Goal: Information Seeking & Learning: Learn about a topic

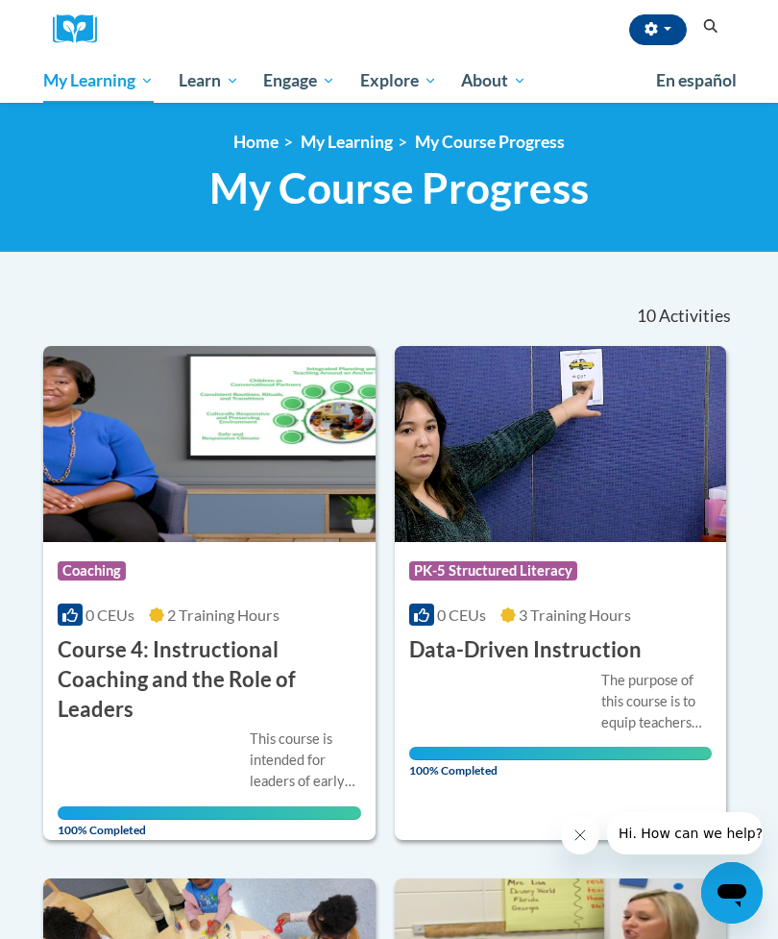
click at [0, 0] on span "Early Care and Learning" at bounding box center [0, 0] width 0 height 0
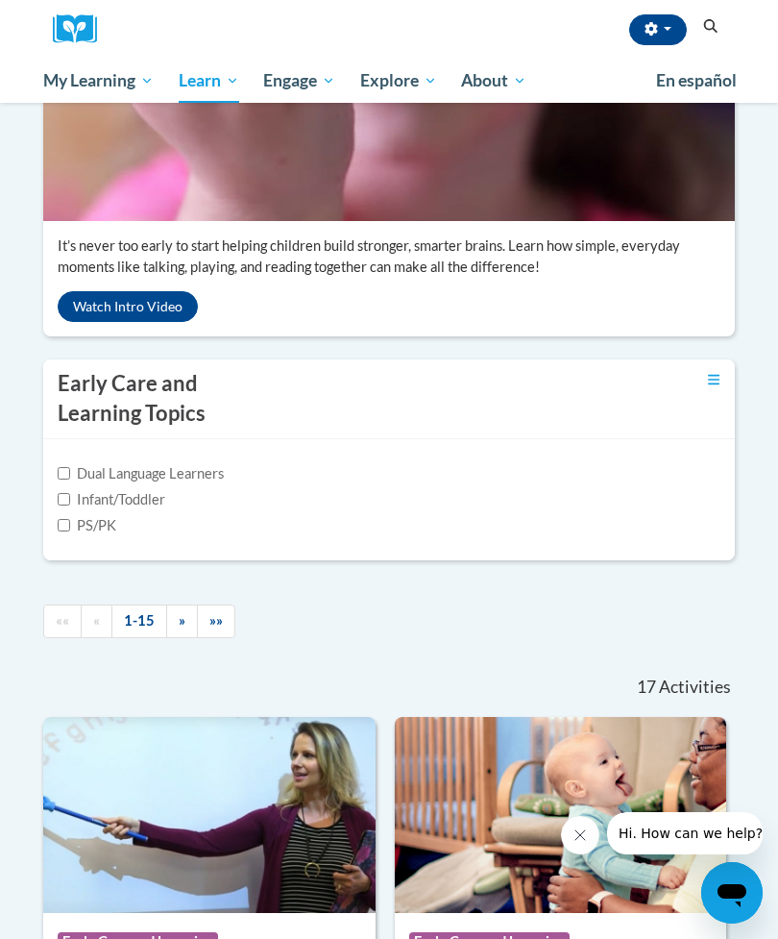
scroll to position [465, 0]
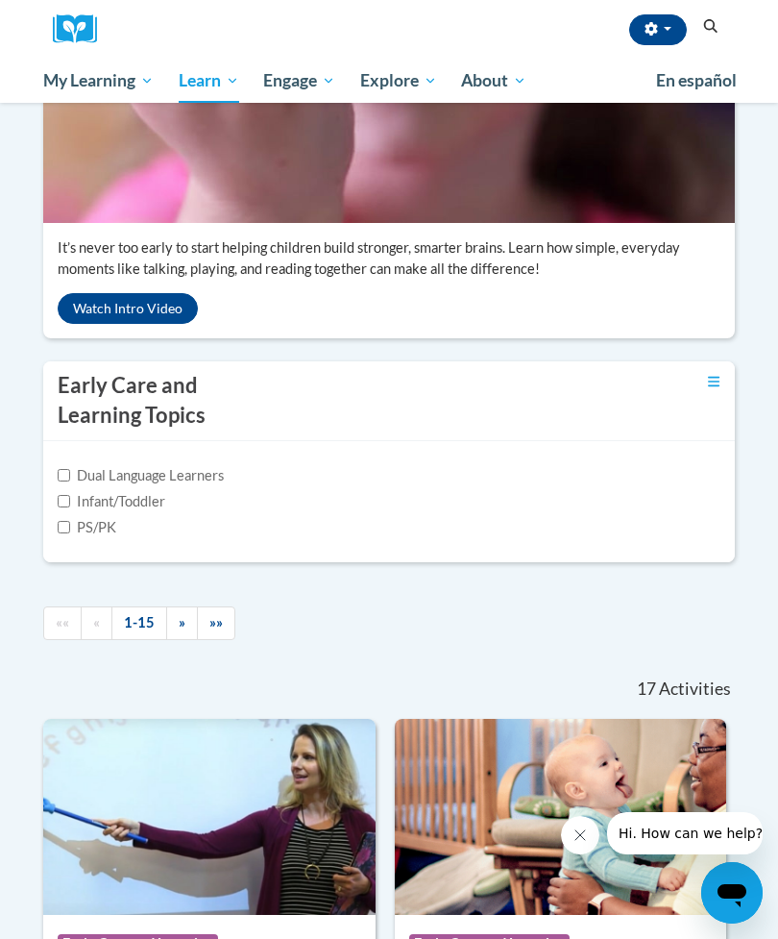
click at [88, 512] on label "Infant/Toddler" at bounding box center [112, 501] width 108 height 21
click at [70, 507] on input "Infant/Toddler" at bounding box center [64, 501] width 12 height 12
checkbox input "true"
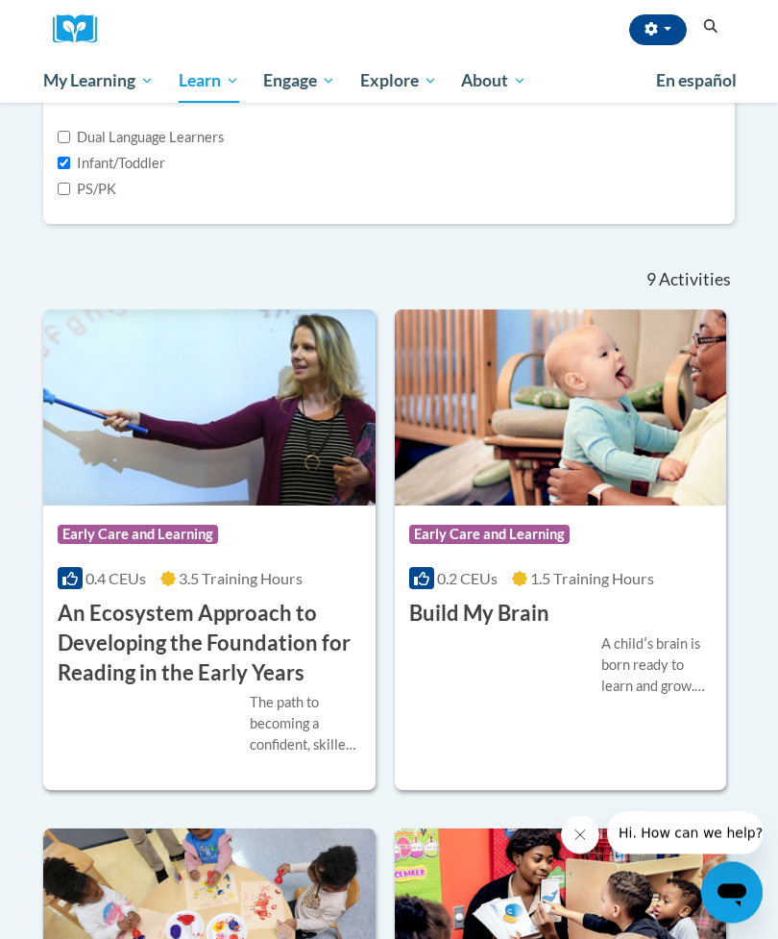
scroll to position [773, 0]
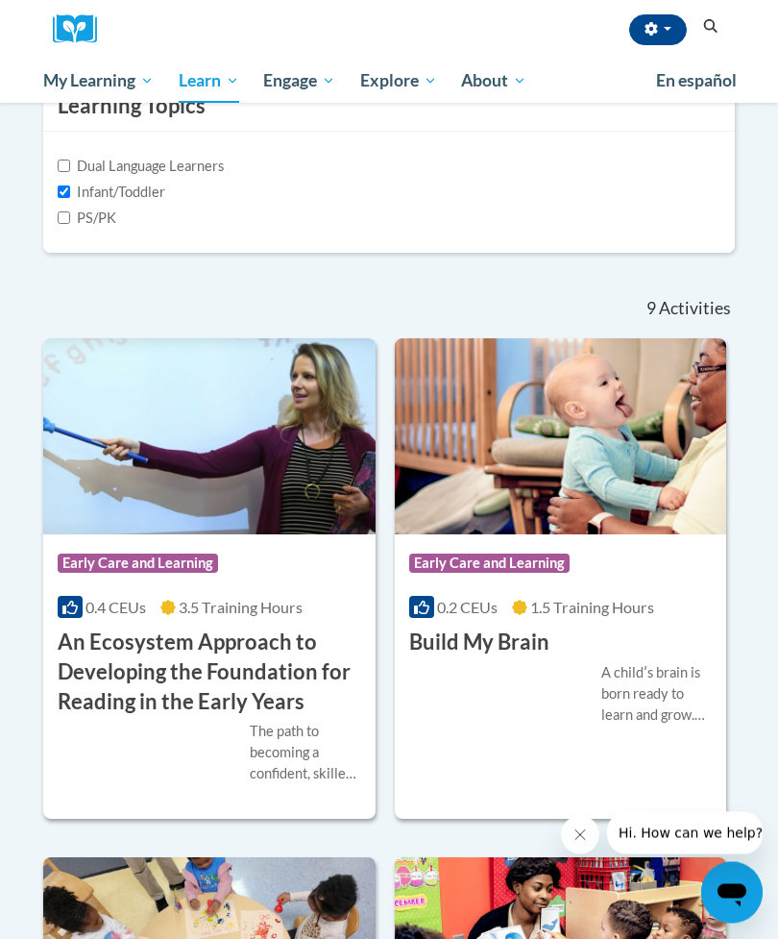
click at [312, 619] on div "0.4 CEUs 3.5 Training Hours" at bounding box center [210, 608] width 304 height 21
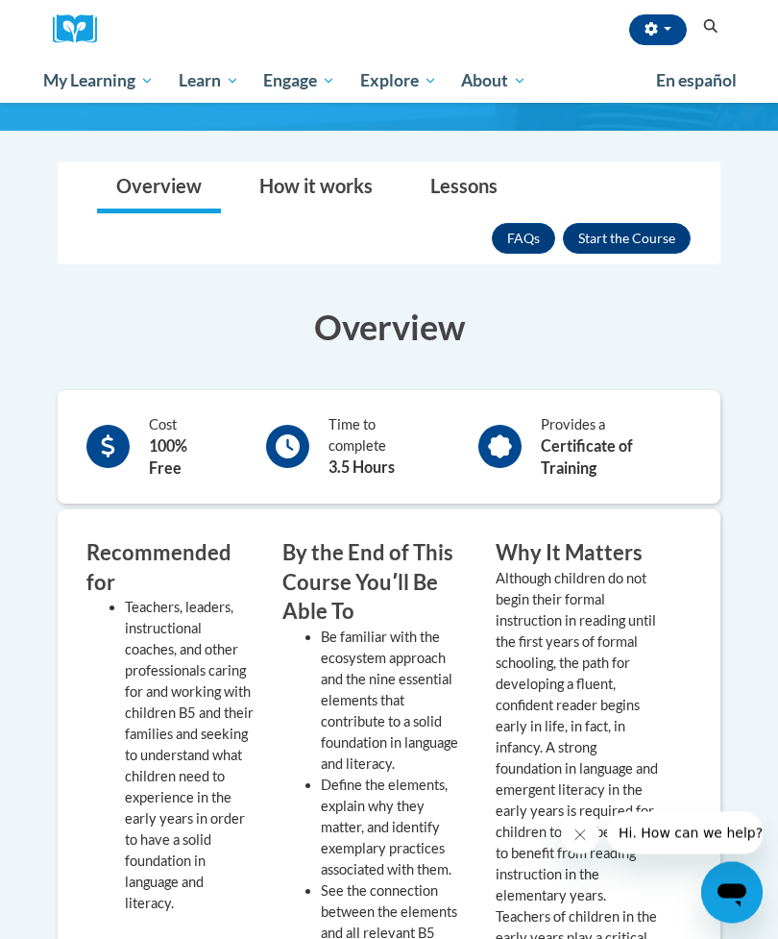
scroll to position [495, 0]
click at [641, 241] on button "Enroll" at bounding box center [627, 238] width 128 height 31
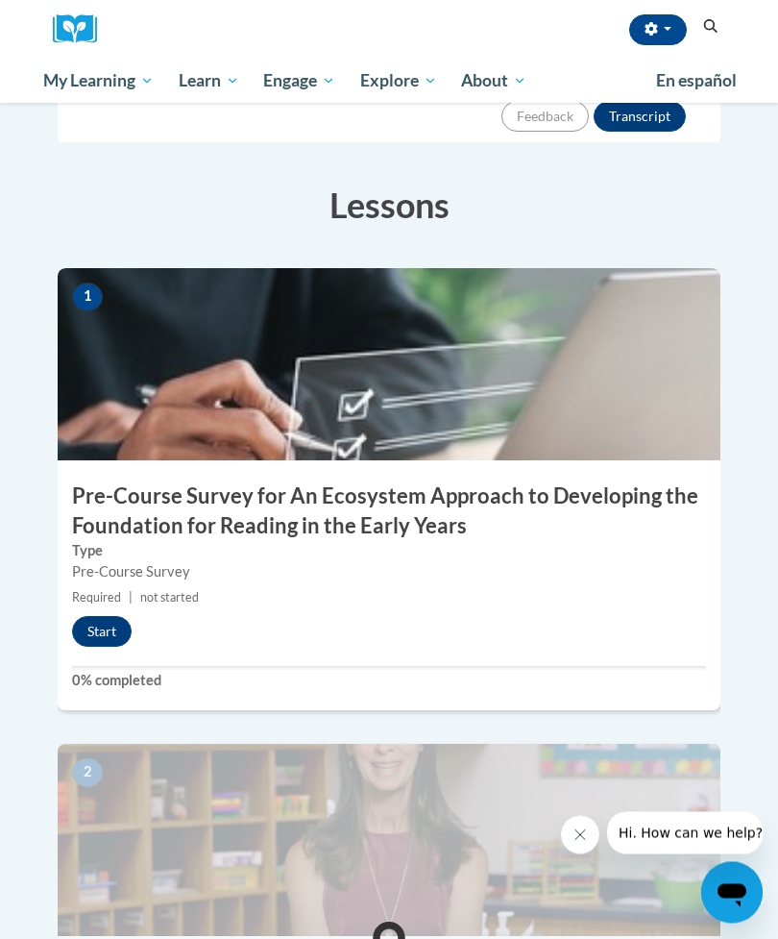
click at [116, 617] on button "Start" at bounding box center [102, 632] width 60 height 31
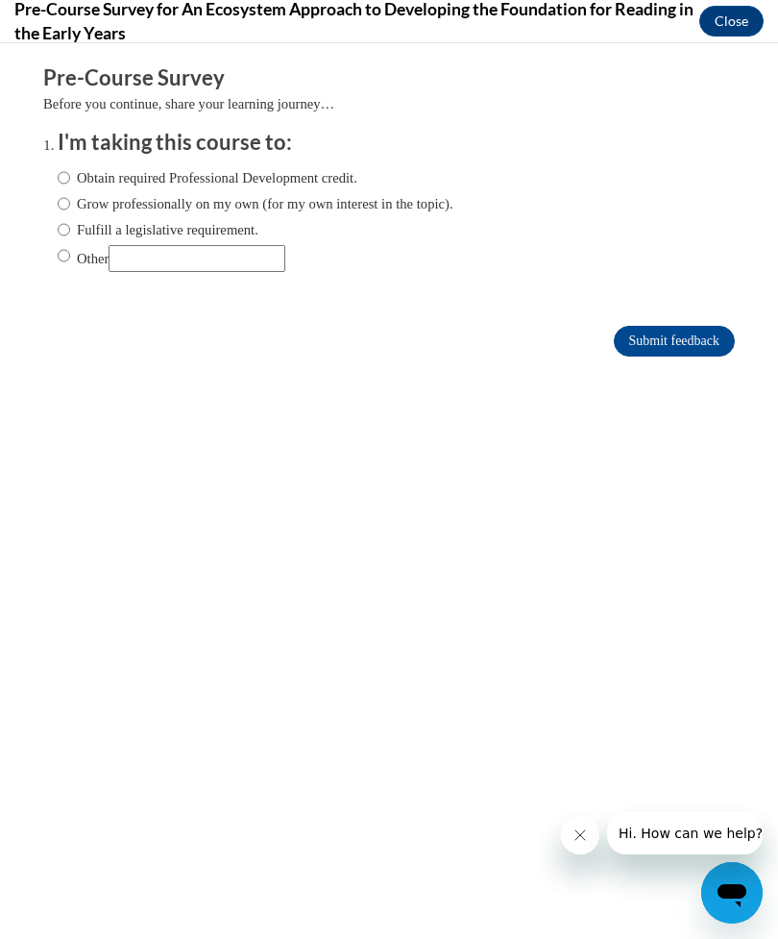
click at [336, 173] on label "Obtain required Professional Development credit." at bounding box center [208, 177] width 300 height 21
click at [70, 173] on input "Obtain required Professional Development credit." at bounding box center [64, 177] width 12 height 21
radio input "true"
click at [679, 332] on input "Submit feedback" at bounding box center [674, 341] width 121 height 31
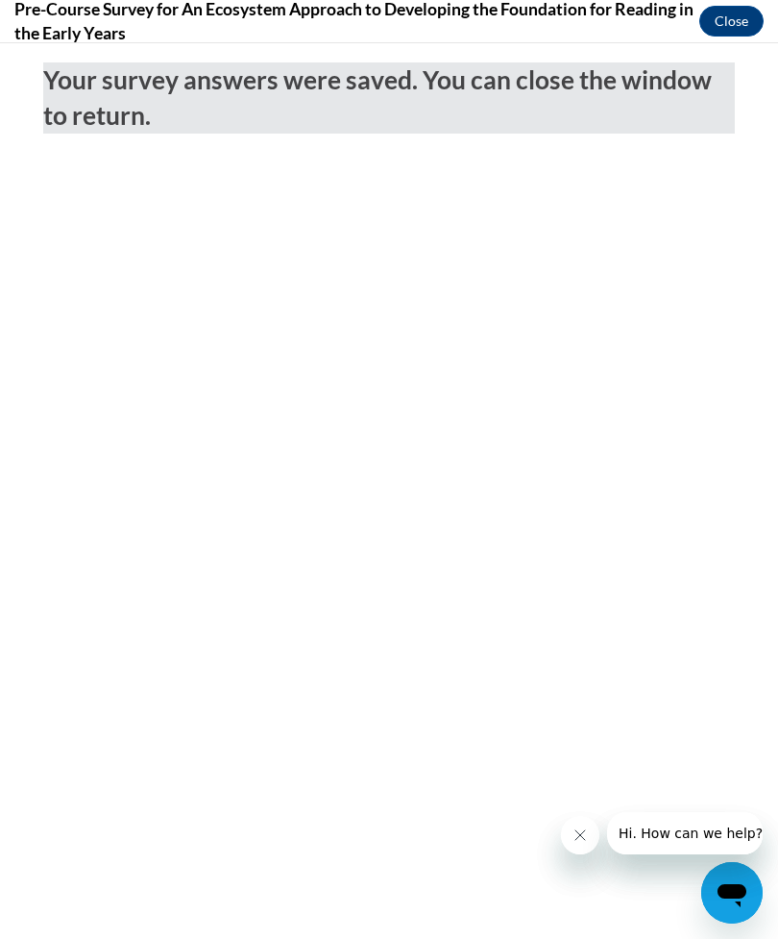
scroll to position [342, 0]
click at [762, 16] on button "Close" at bounding box center [731, 21] width 64 height 31
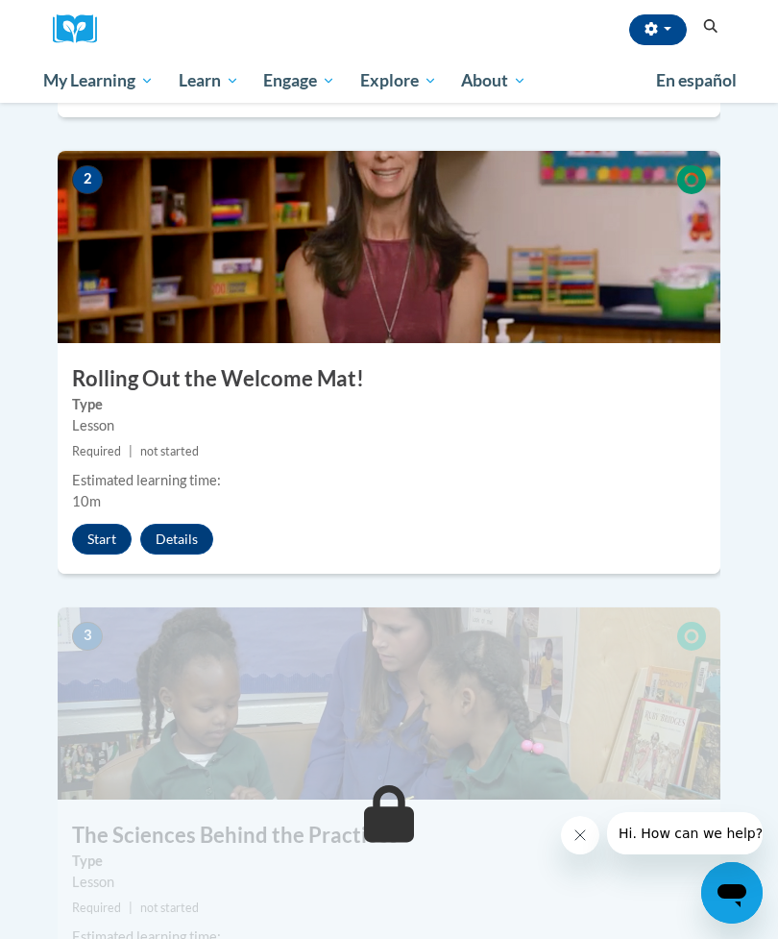
scroll to position [1004, 0]
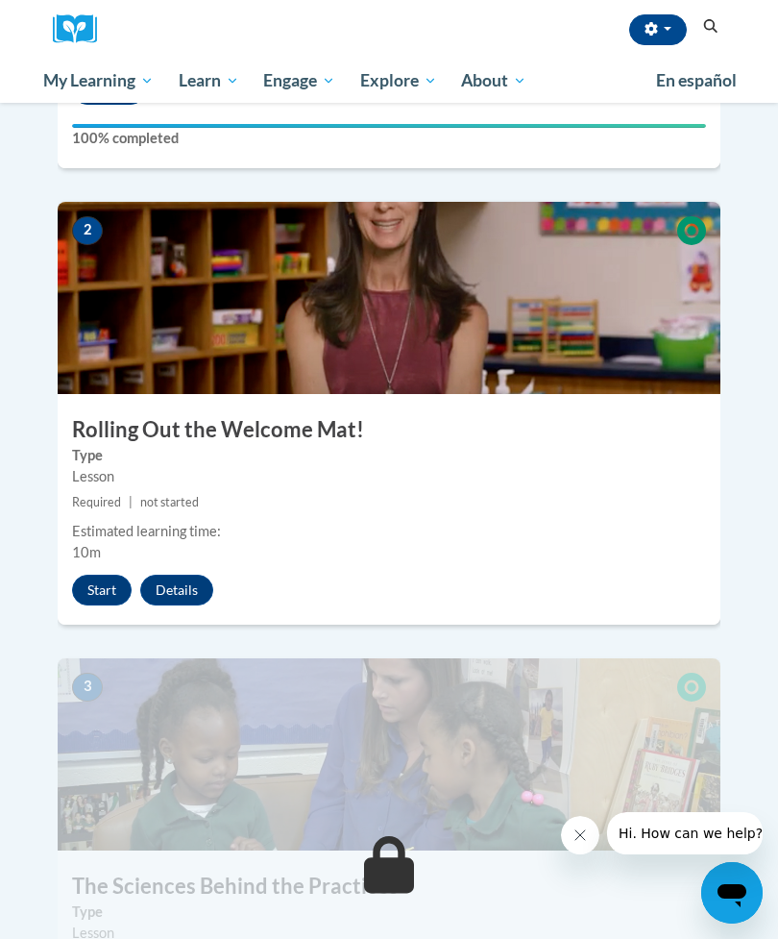
click at [110, 575] on button "Start" at bounding box center [102, 590] width 60 height 31
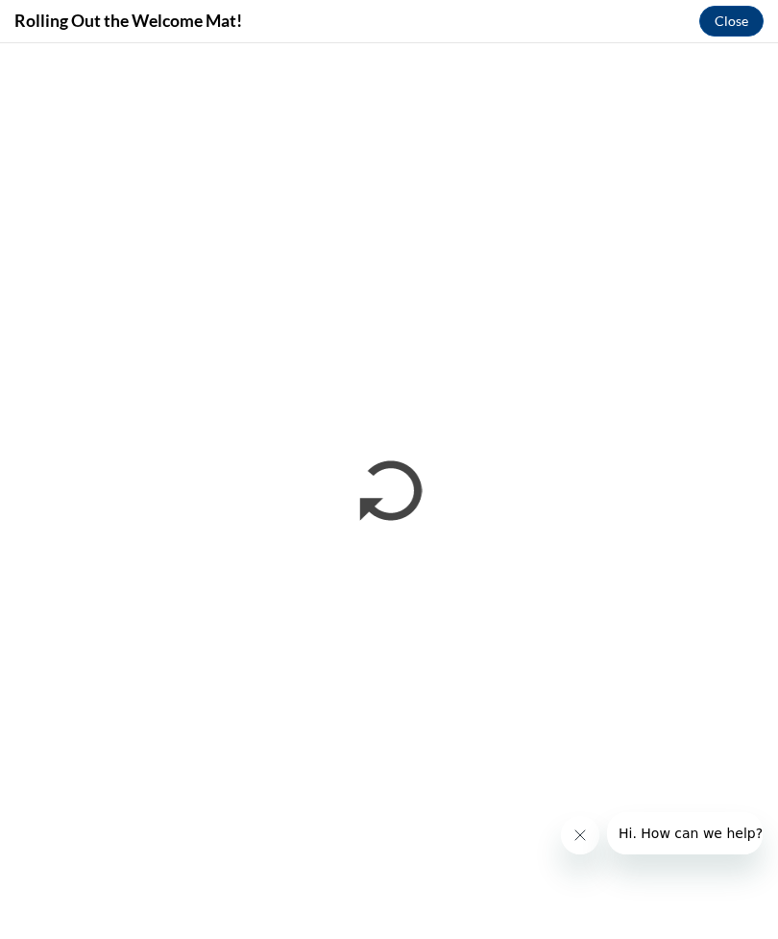
scroll to position [1065, 0]
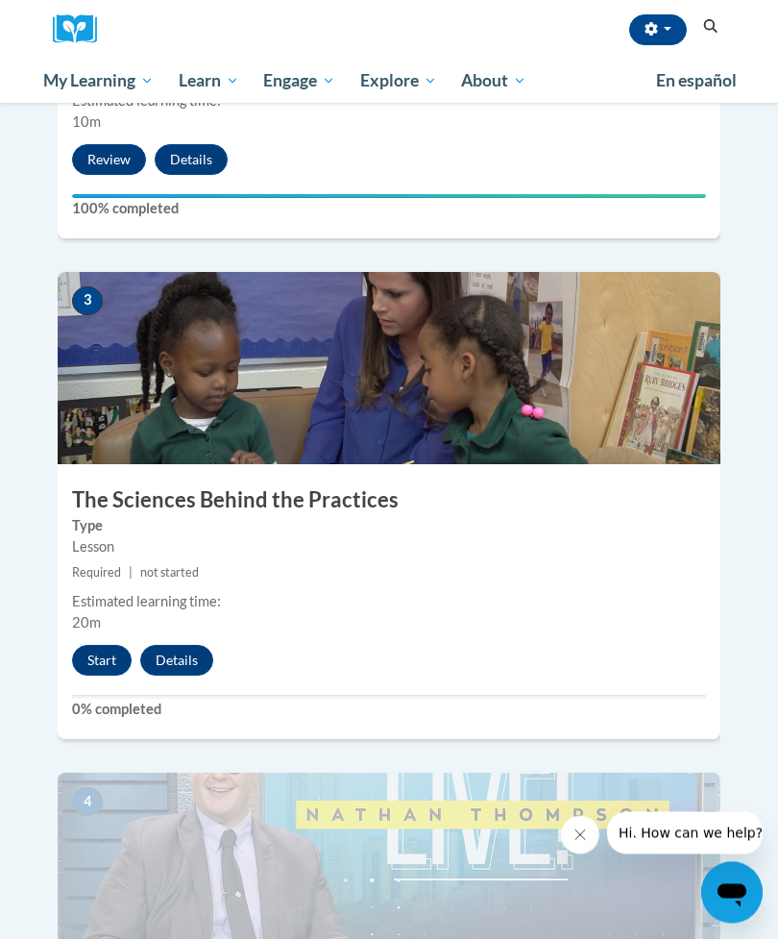
scroll to position [1441, 0]
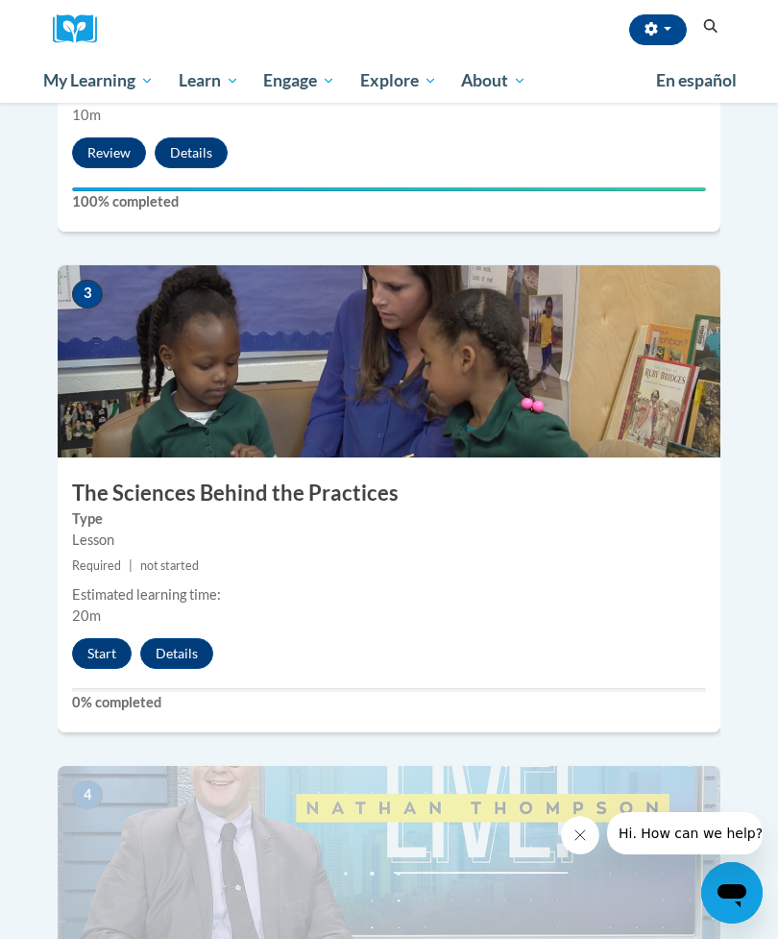
click at [112, 638] on button "Start" at bounding box center [102, 653] width 60 height 31
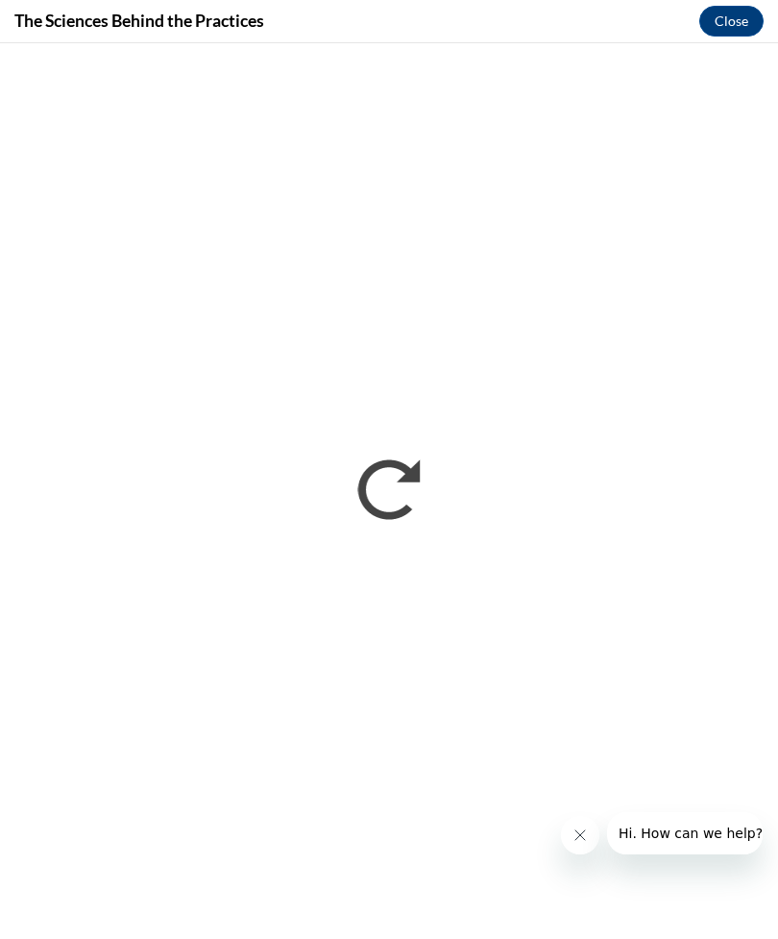
scroll to position [0, 0]
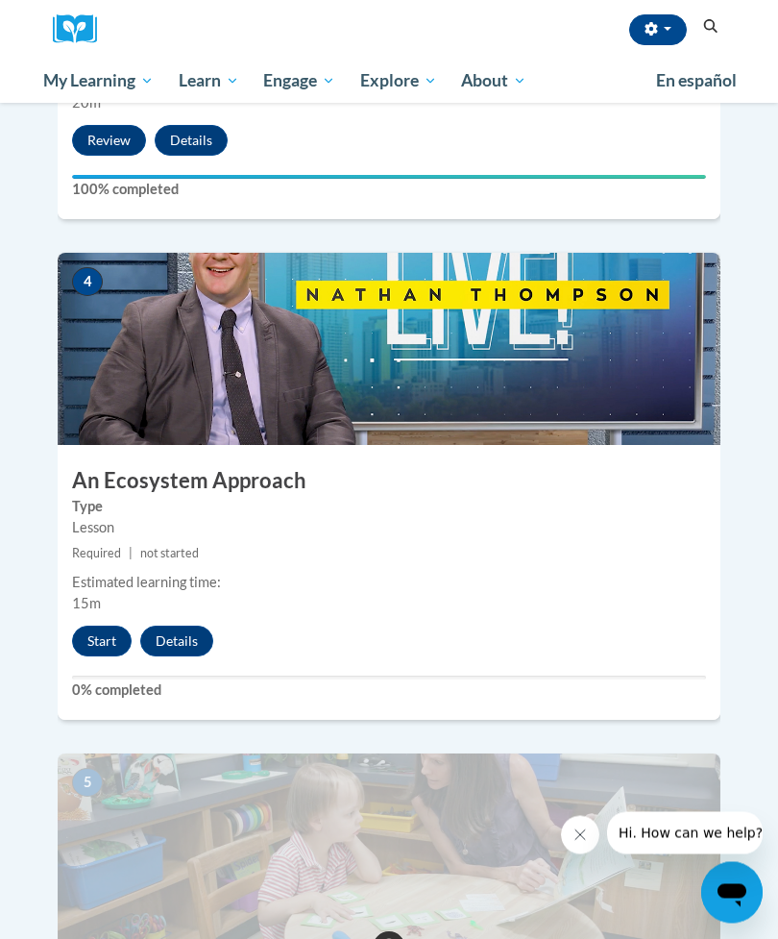
scroll to position [1957, 0]
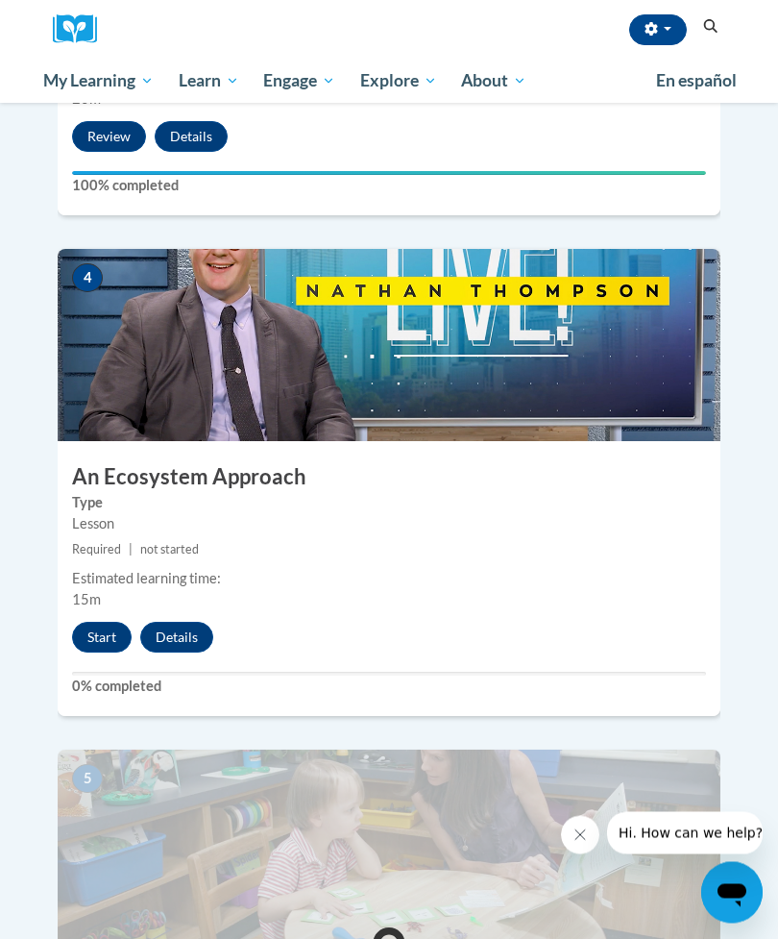
click at [100, 623] on button "Start" at bounding box center [102, 638] width 60 height 31
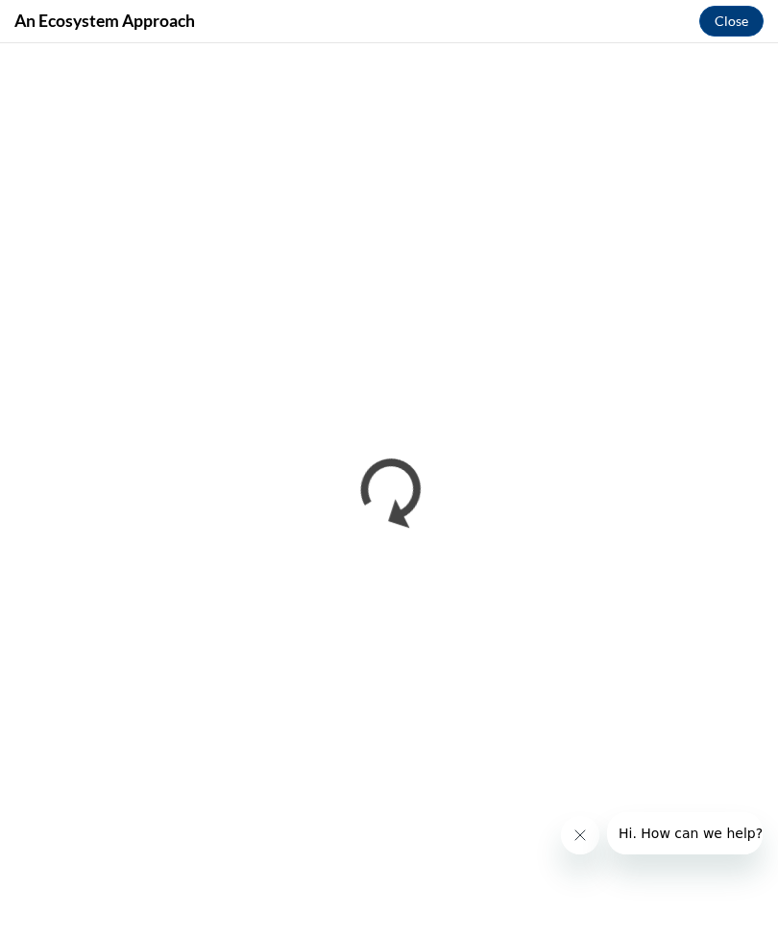
scroll to position [0, 0]
